Goal: Task Accomplishment & Management: Manage account settings

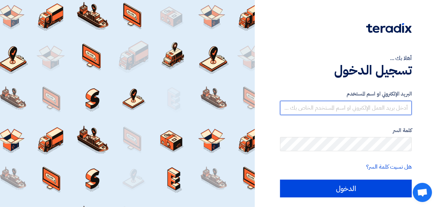
click at [322, 107] on input "text" at bounding box center [346, 108] width 132 height 14
type input "[DOMAIN_NAME][EMAIL_ADDRESS][DOMAIN_NAME]"
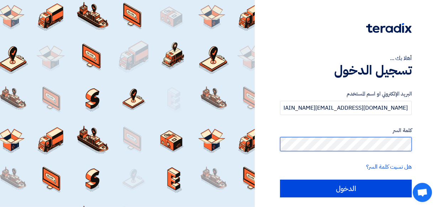
click at [280, 180] on input "الدخول" at bounding box center [346, 189] width 132 height 18
type input "Sign in"
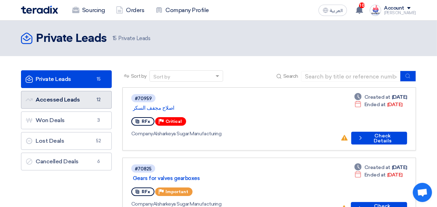
click at [53, 102] on link "Accessed Leads Accessed Leads 12" at bounding box center [66, 100] width 91 height 18
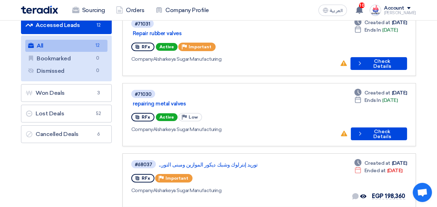
scroll to position [79, 0]
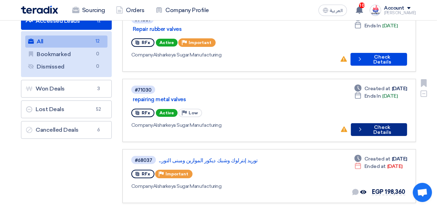
click at [371, 123] on button "Check details Check Details" at bounding box center [379, 129] width 56 height 13
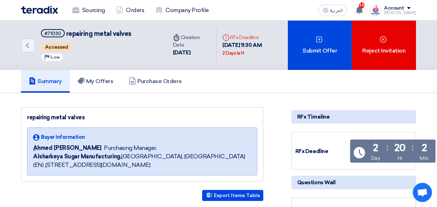
click at [411, 7] on span at bounding box center [409, 8] width 4 height 2
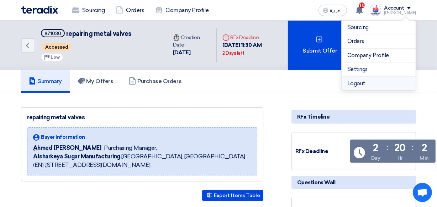
click at [352, 83] on li "Logout" at bounding box center [379, 84] width 74 height 14
